Goal: Task Accomplishment & Management: Manage account settings

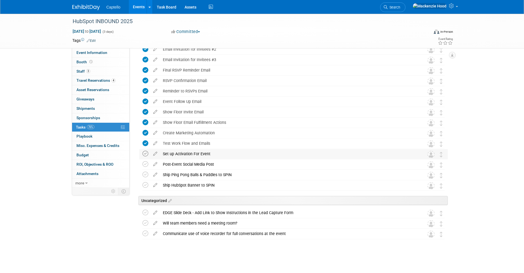
click at [146, 153] on icon at bounding box center [145, 154] width 6 height 6
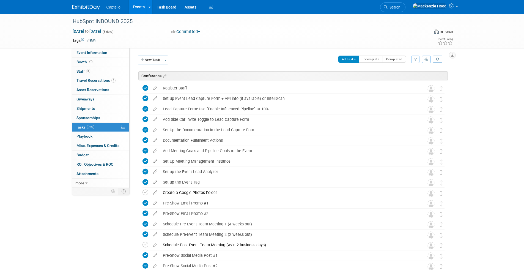
click at [148, 60] on button "New Task" at bounding box center [150, 60] width 25 height 9
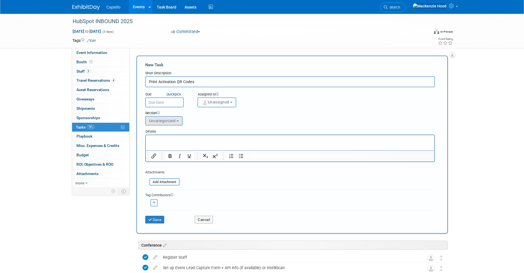
type input "Print Activation QR Codes"
click at [170, 121] on span "Uncategorized" at bounding box center [162, 120] width 27 height 4
click at [170, 150] on label "Side Car" at bounding box center [163, 150] width 30 height 7
click at [146, 150] on input "Side Car" at bounding box center [145, 151] width 4 height 4
select select "11273698"
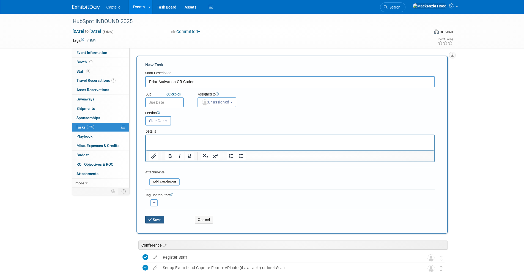
click at [159, 221] on button "Save" at bounding box center [154, 219] width 19 height 8
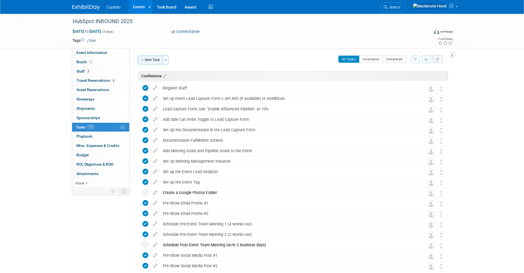
click at [155, 59] on button "New Task" at bounding box center [150, 60] width 25 height 9
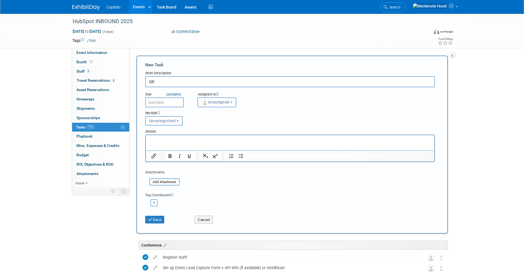
type input "Q"
type input "D"
type input "Create QR Code Flyers"
click at [155, 223] on div "Save Cancel" at bounding box center [289, 218] width 289 height 18
click at [154, 221] on button "Save" at bounding box center [154, 219] width 19 height 8
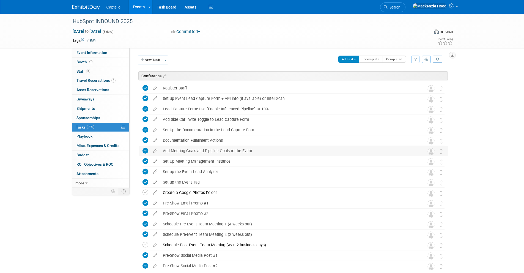
scroll to position [380, 0]
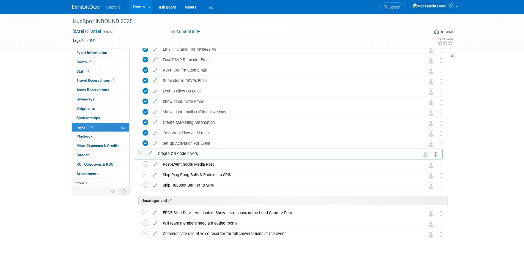
drag, startPoint x: 440, startPoint y: 202, endPoint x: 435, endPoint y: 154, distance: 48.9
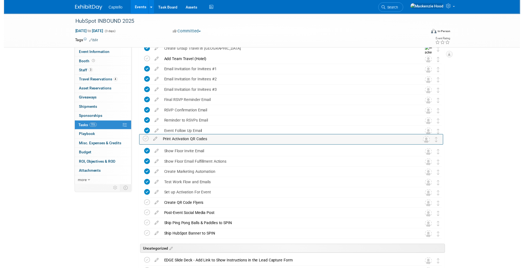
scroll to position [336, 0]
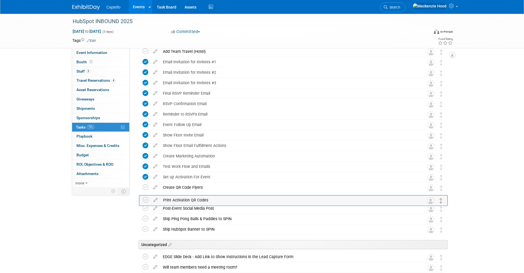
drag, startPoint x: 442, startPoint y: 121, endPoint x: 442, endPoint y: 198, distance: 76.7
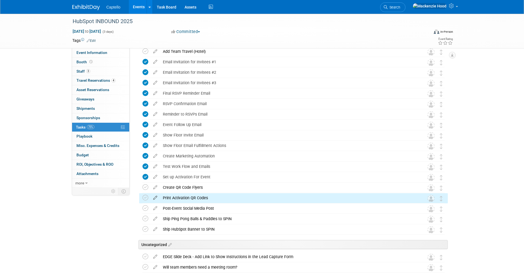
click at [155, 197] on icon at bounding box center [155, 196] width 10 height 7
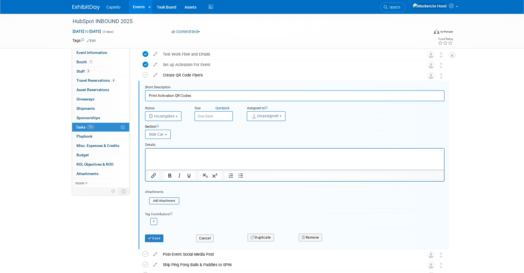
scroll to position [448, 0]
type input "Print Activation QR Code Flyers"
click at [156, 237] on button "Save" at bounding box center [154, 238] width 19 height 8
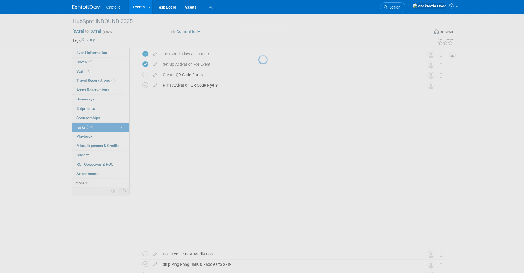
scroll to position [380, 0]
